Goal: Information Seeking & Learning: Understand process/instructions

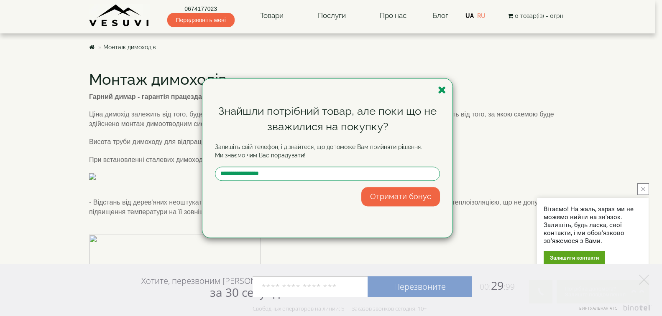
click at [438, 89] on icon "button" at bounding box center [442, 90] width 8 height 10
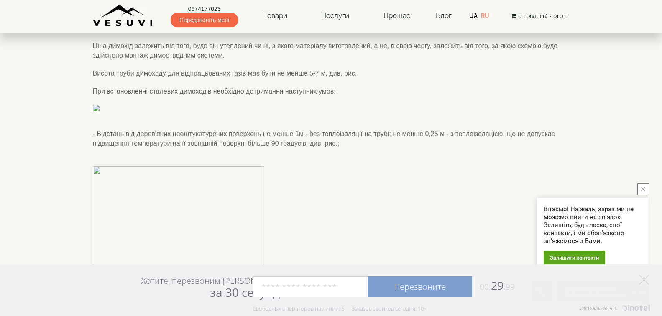
scroll to position [42, 0]
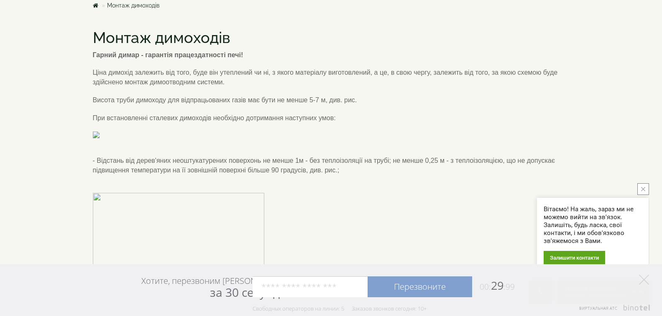
click at [643, 186] on button "close button" at bounding box center [643, 189] width 12 height 12
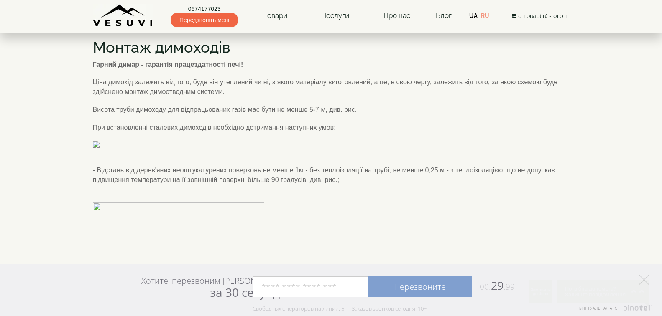
scroll to position [0, 0]
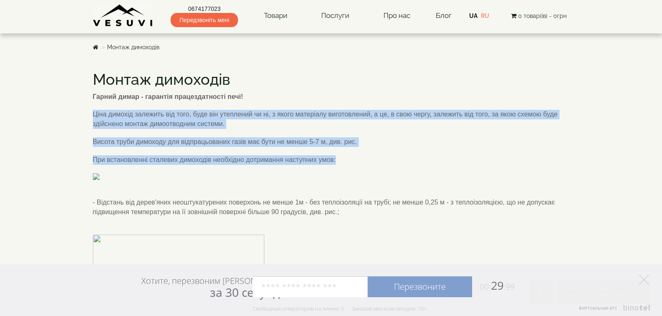
drag, startPoint x: 94, startPoint y: 115, endPoint x: 357, endPoint y: 158, distance: 266.5
copy div "Ціна димохід залежить від того, буде він утеплений чи ні, з якого матеріалу виг…"
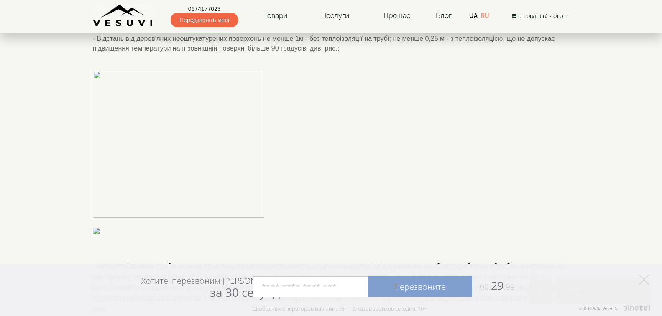
scroll to position [209, 0]
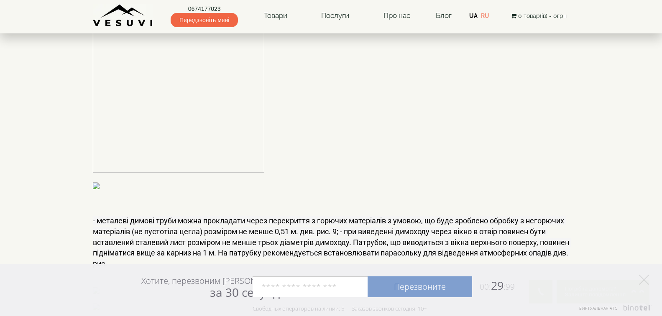
drag, startPoint x: 94, startPoint y: 131, endPoint x: 380, endPoint y: 140, distance: 286.5
copy span "- Відстань від дерев'яних неоштукатурених поверхонь не менше 1м - без теплоізол…"
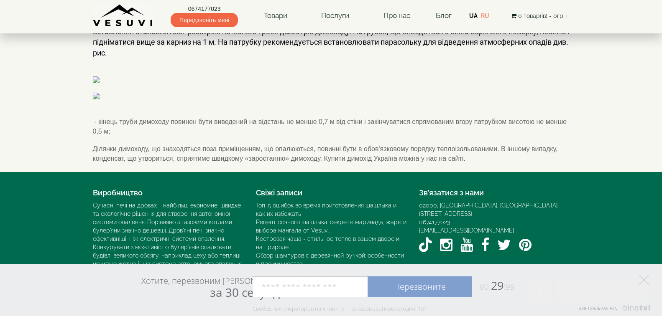
scroll to position [543, 0]
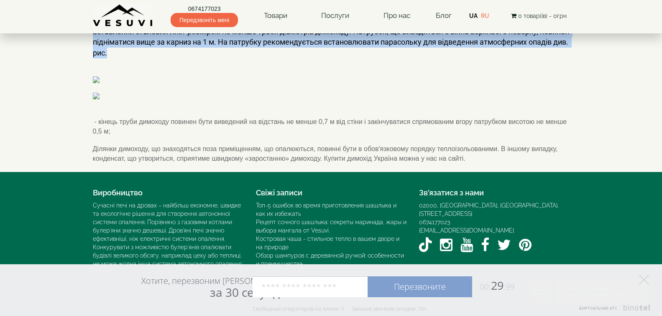
drag, startPoint x: 157, startPoint y: 209, endPoint x: 86, endPoint y: 161, distance: 86.0
copy p "- металеві димові труби можна прокладати через перекриття з горючих матеріалів …"
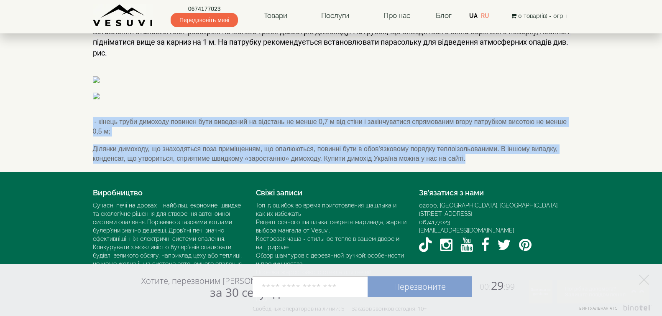
drag, startPoint x: 91, startPoint y: 186, endPoint x: 497, endPoint y: 229, distance: 407.7
copy div "- кінець труби димоходу повинен бути виведений на відстань не менше 0,7 м від с…"
